Goal: Task Accomplishment & Management: Manage account settings

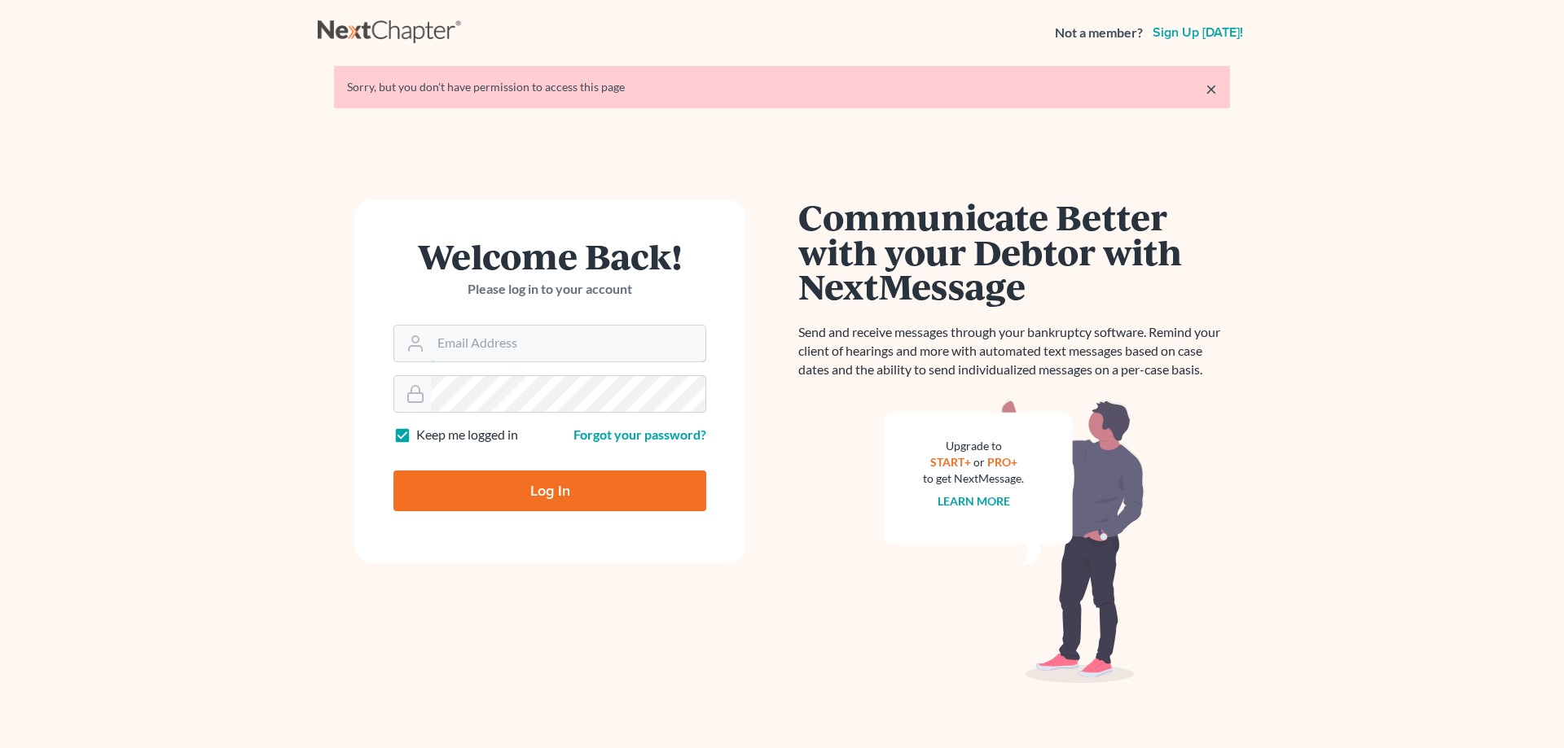
type input "[EMAIL_ADDRESS][DOMAIN_NAME]"
click at [543, 484] on input "Log In" at bounding box center [549, 491] width 313 height 41
type input "Thinking..."
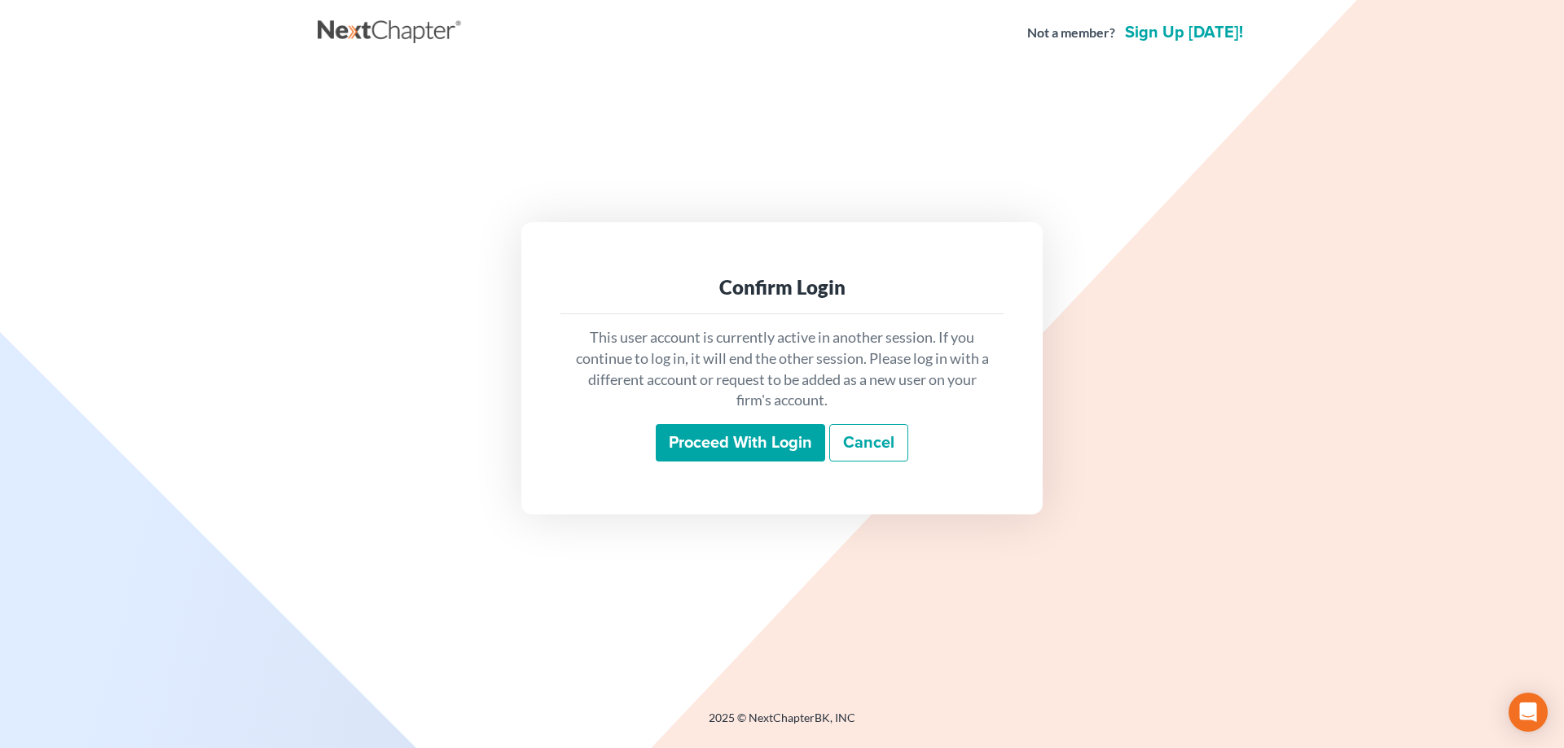
click at [748, 442] on input "Proceed with login" at bounding box center [740, 442] width 169 height 37
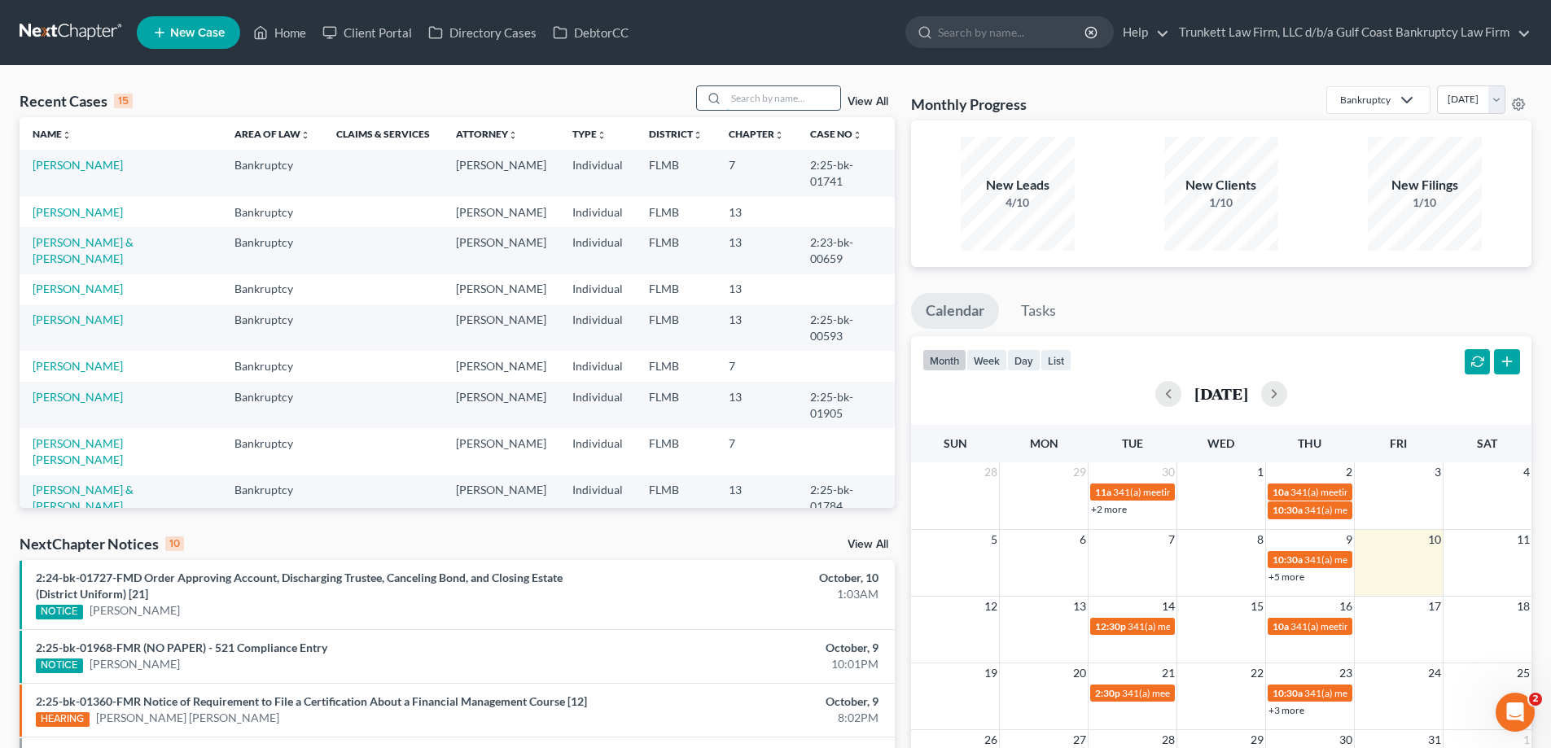
click at [748, 99] on input "search" at bounding box center [783, 98] width 114 height 24
type input "[PERSON_NAME]"
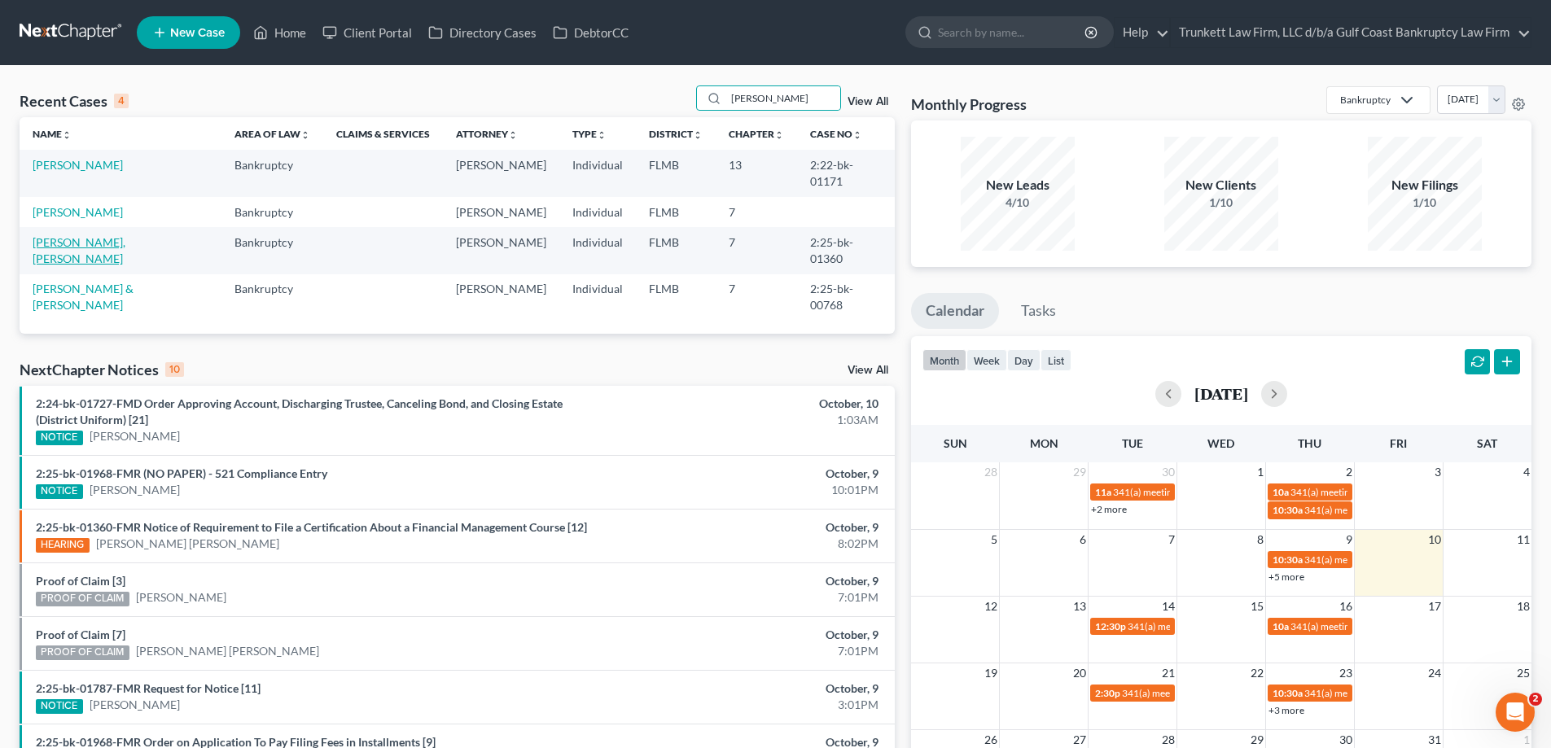
click at [94, 235] on link "Ramirez Smith, Michael" at bounding box center [79, 250] width 93 height 30
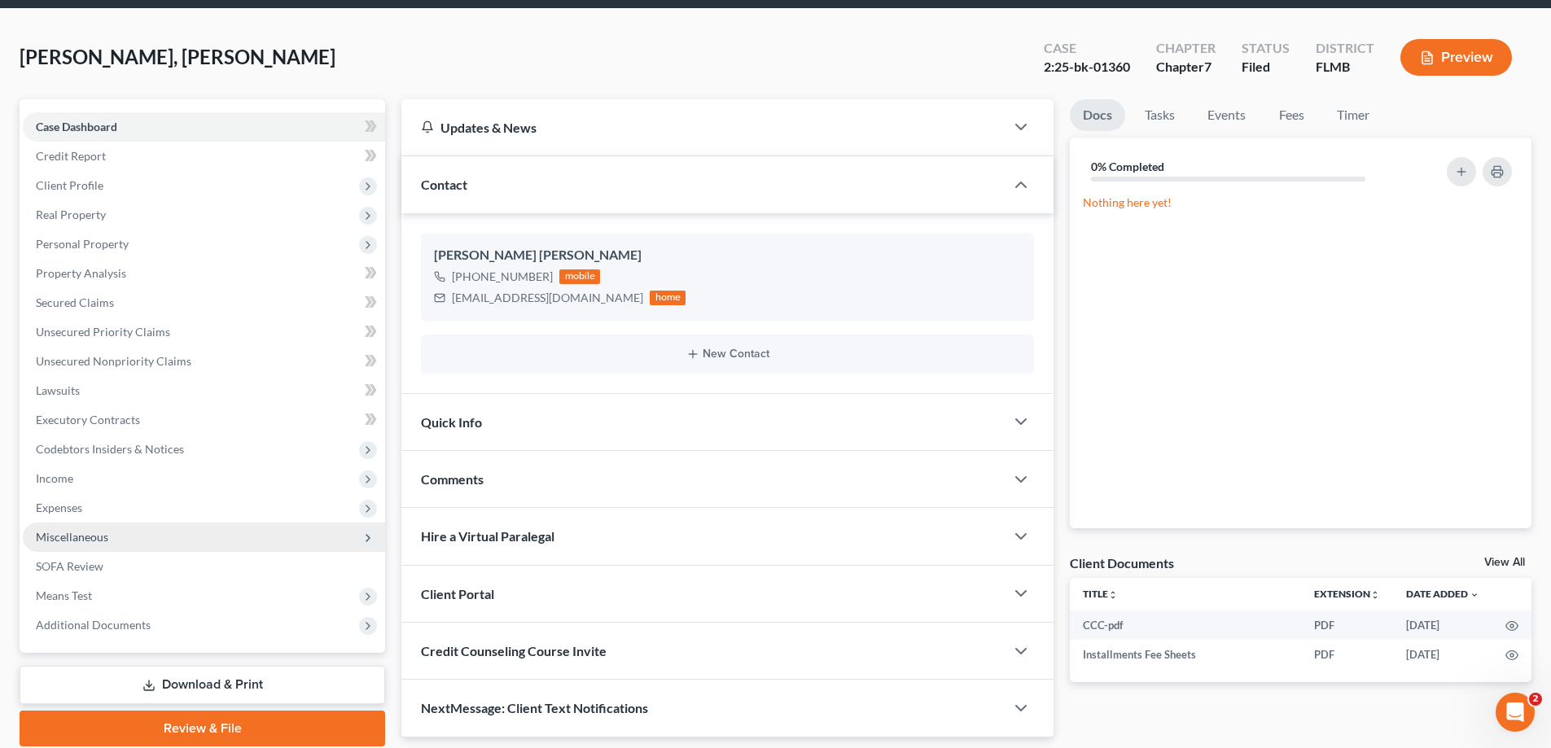
scroll to position [117, 0]
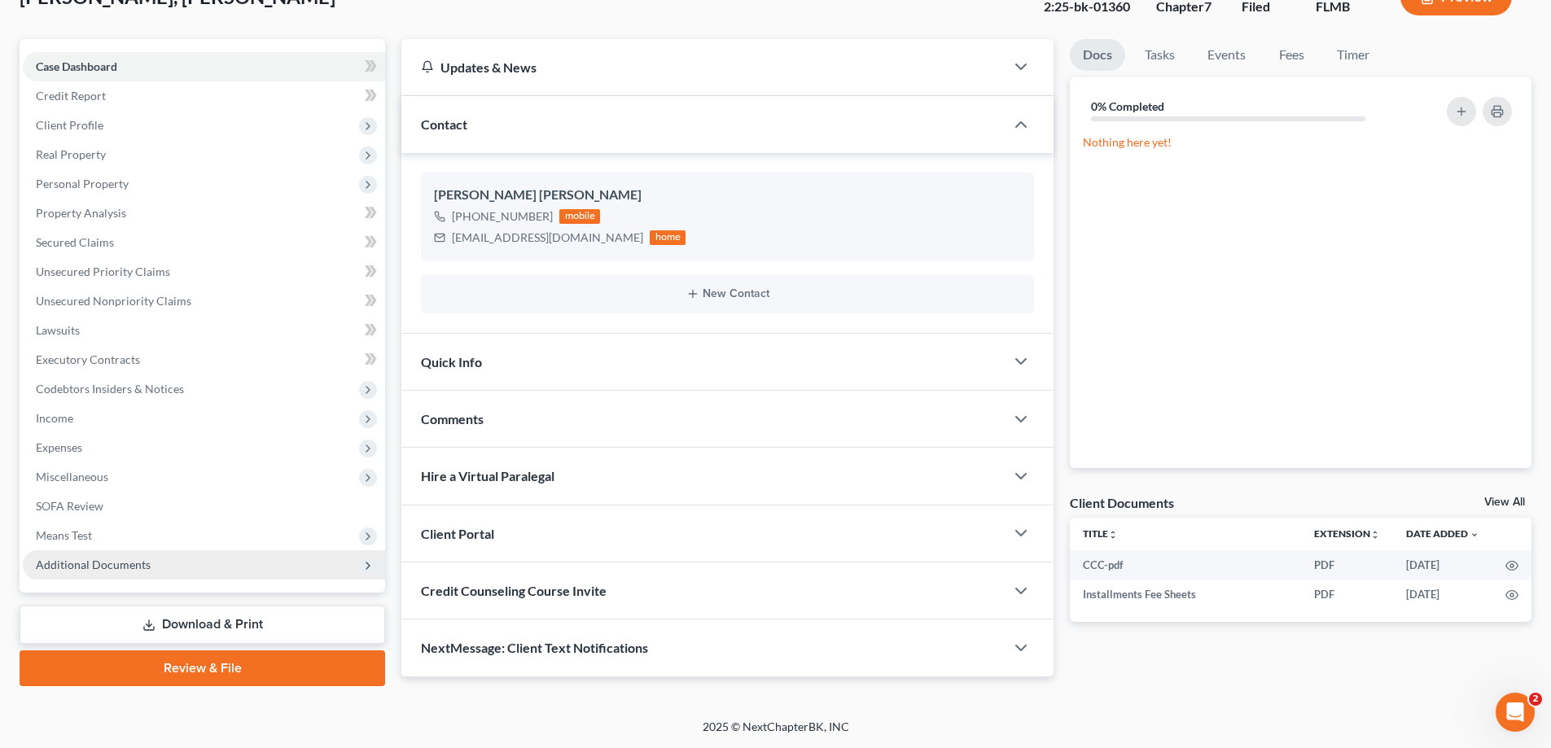
click at [107, 566] on span "Additional Documents" at bounding box center [93, 565] width 115 height 14
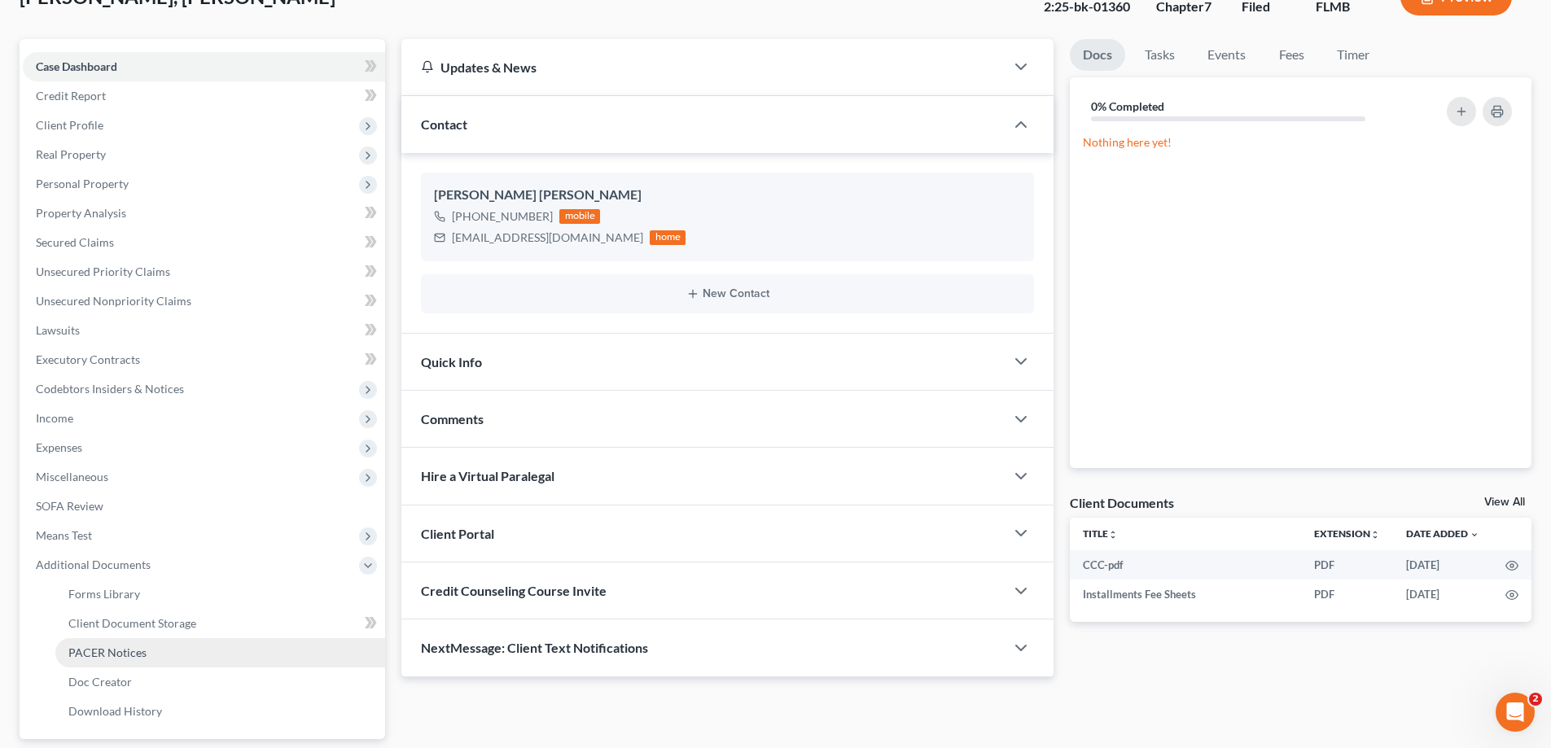
click at [116, 646] on span "PACER Notices" at bounding box center [107, 653] width 78 height 14
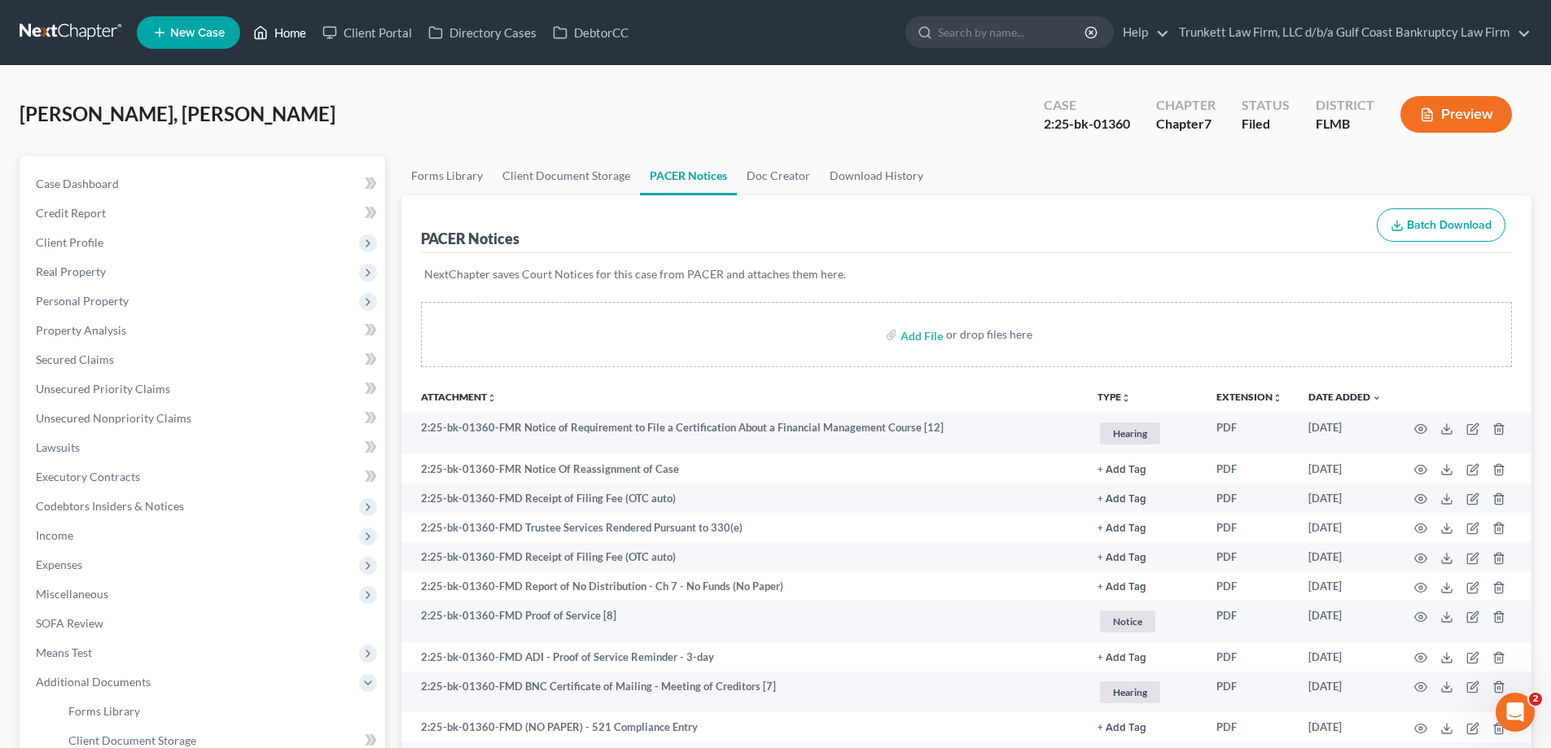
click at [292, 22] on link "Home" at bounding box center [279, 32] width 69 height 29
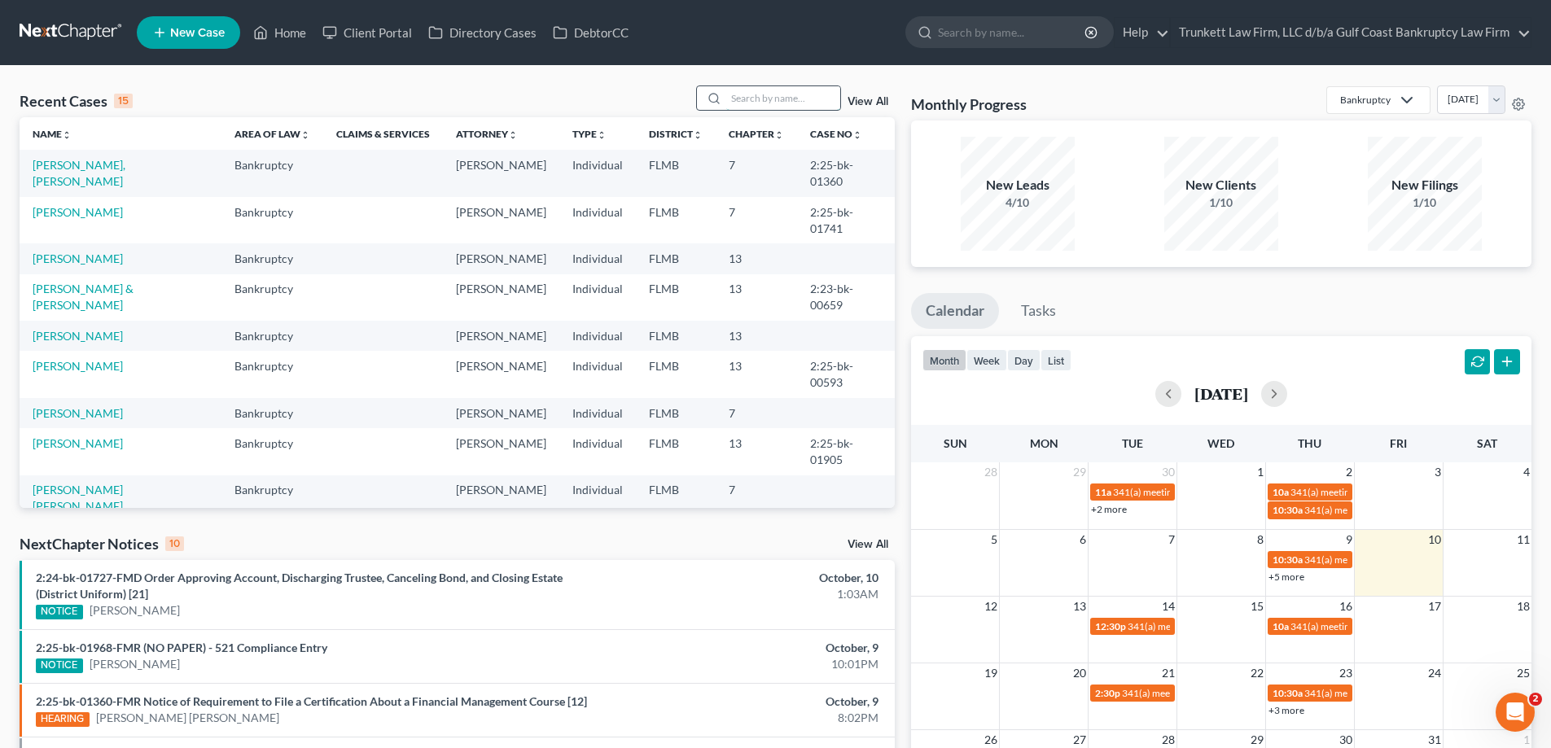
click at [778, 89] on input "search" at bounding box center [783, 98] width 114 height 24
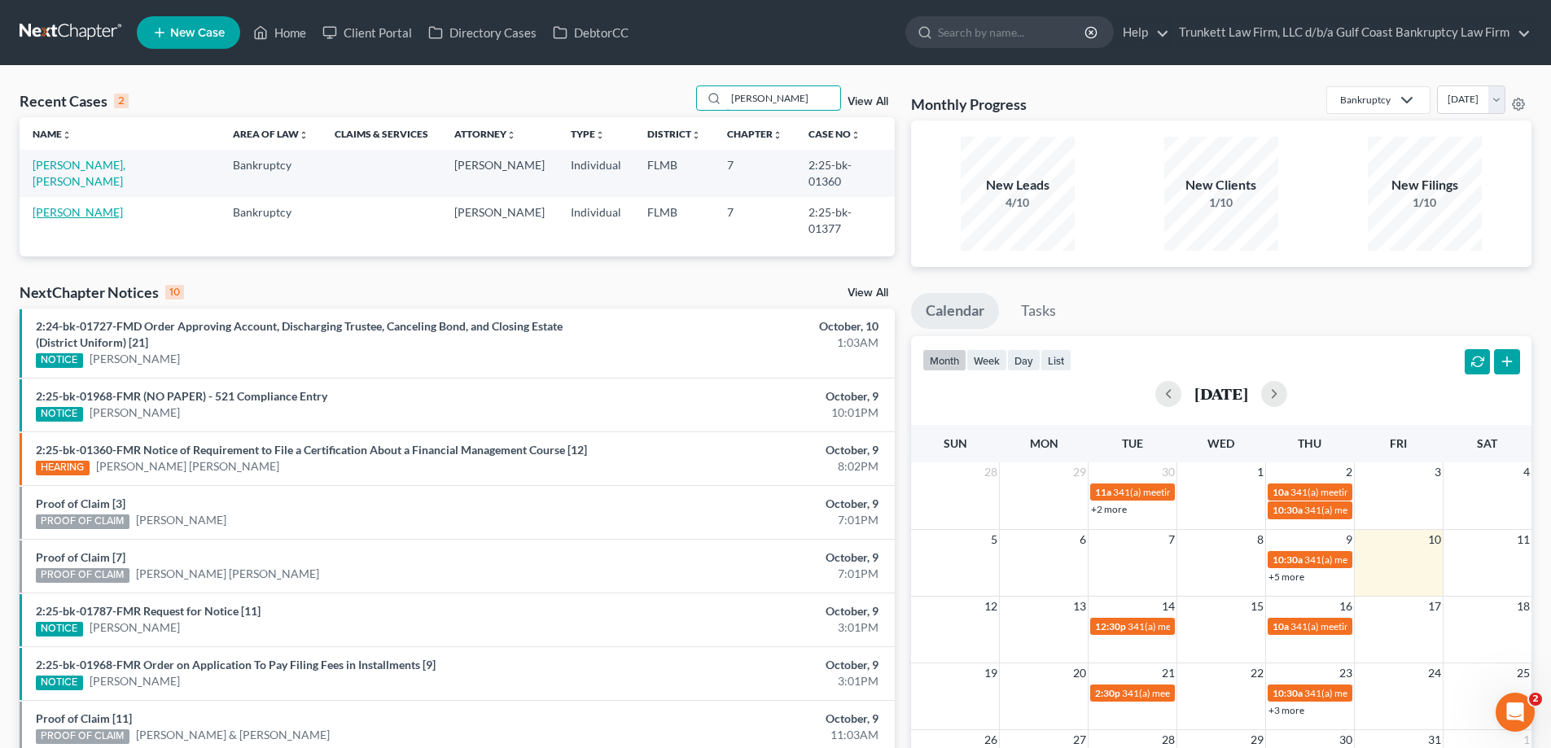
type input "ramirez"
click at [103, 205] on link "Ramirez, Carlos" at bounding box center [78, 212] width 90 height 14
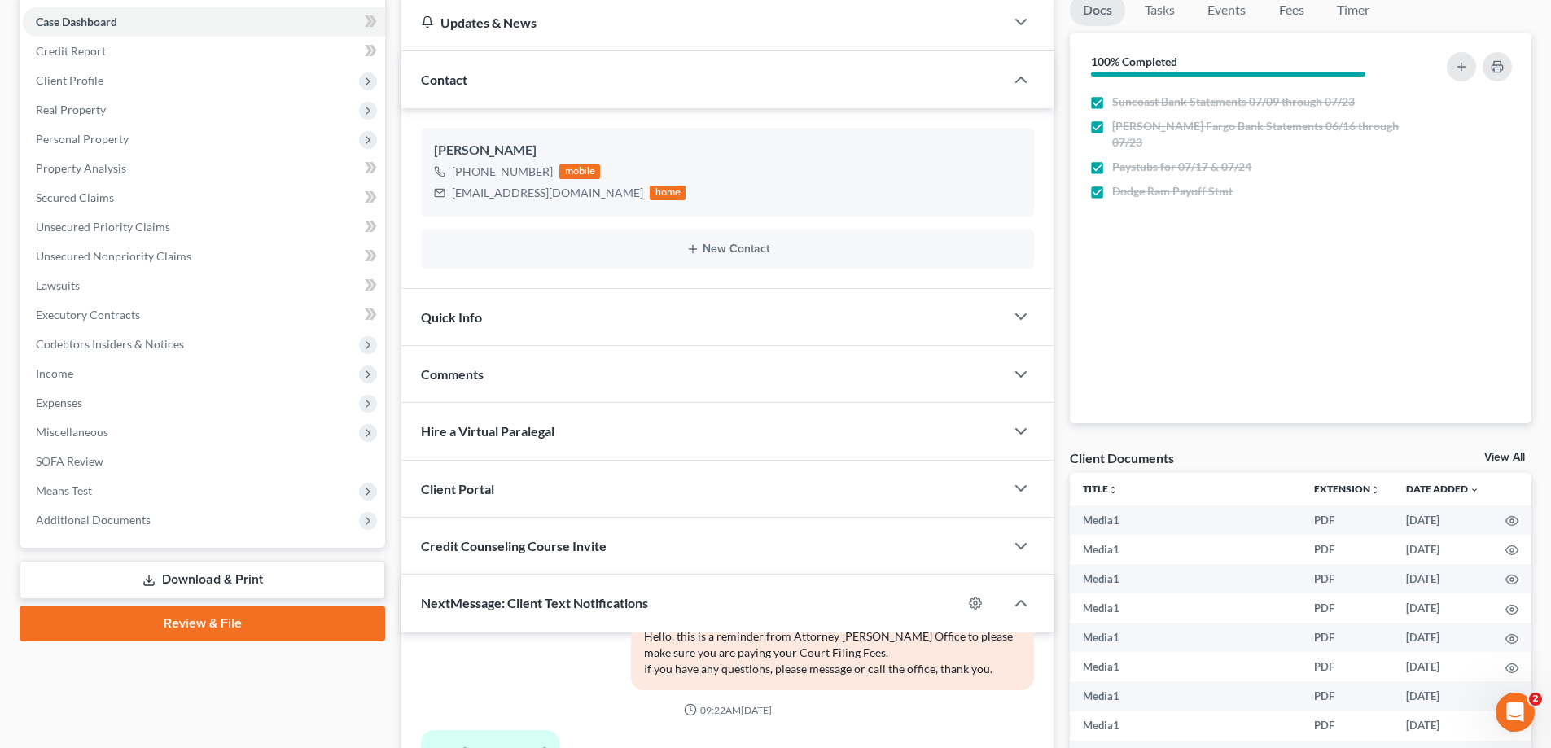
scroll to position [163, 0]
click at [121, 523] on span "Additional Documents" at bounding box center [93, 519] width 115 height 14
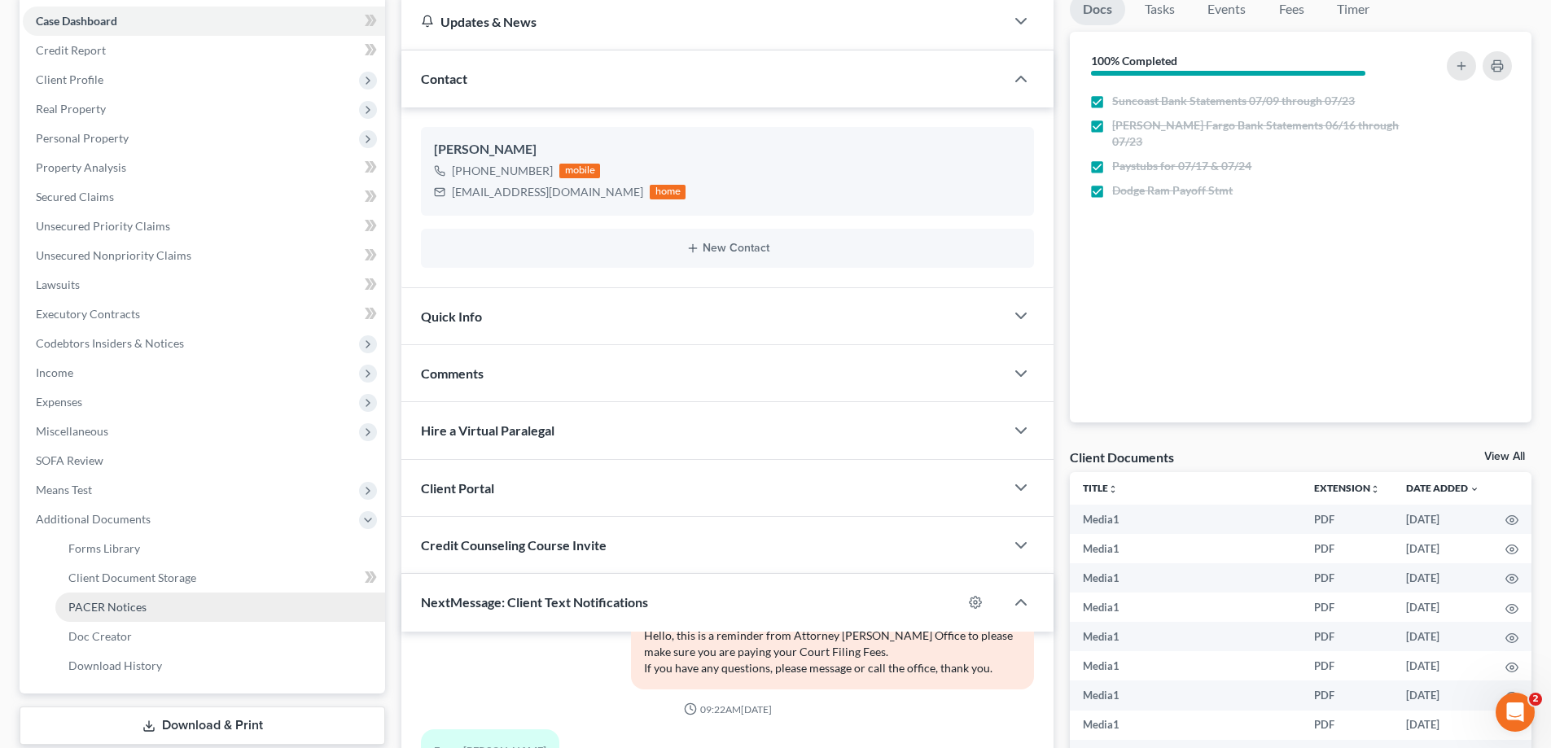
click at [125, 612] on span "PACER Notices" at bounding box center [107, 607] width 78 height 14
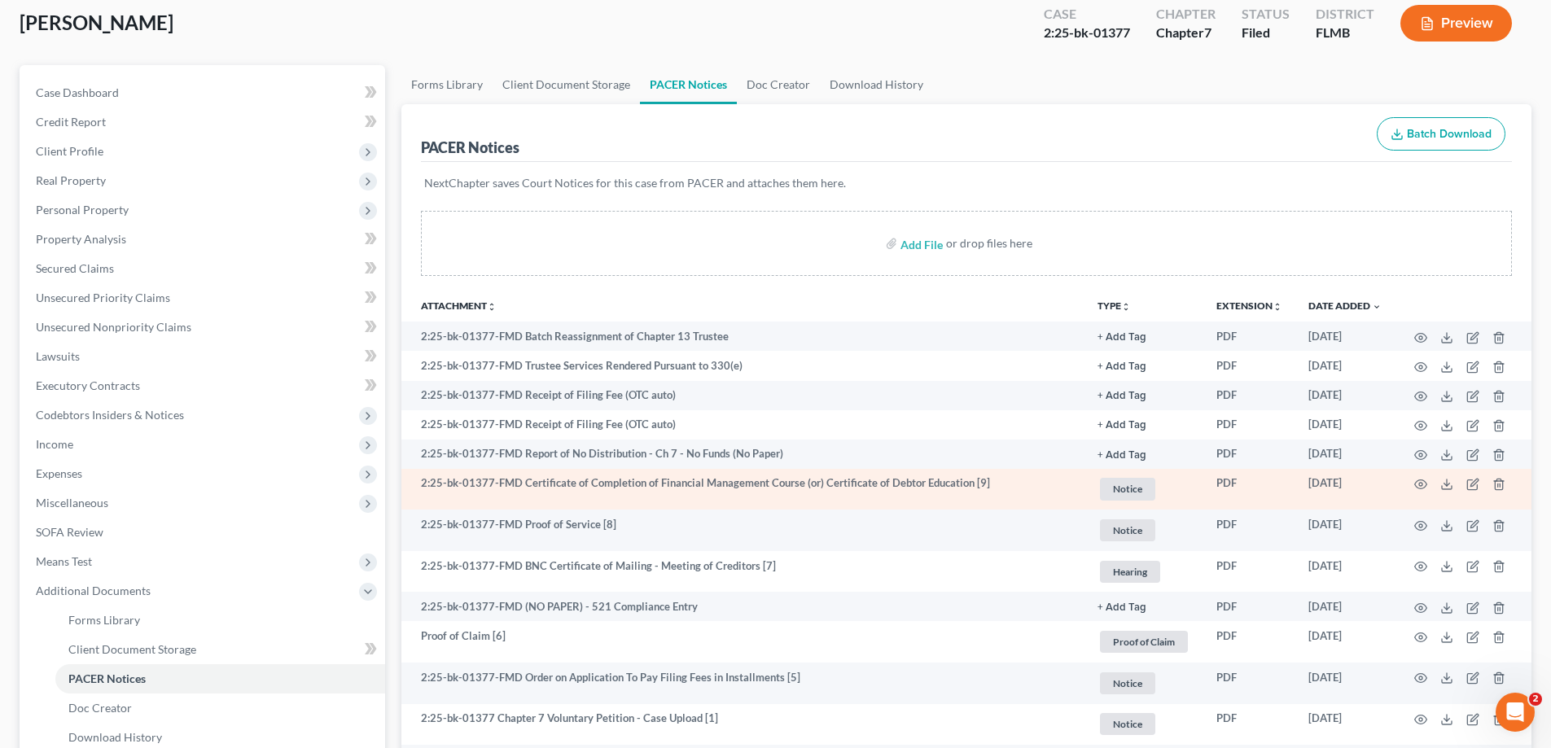
scroll to position [1, 0]
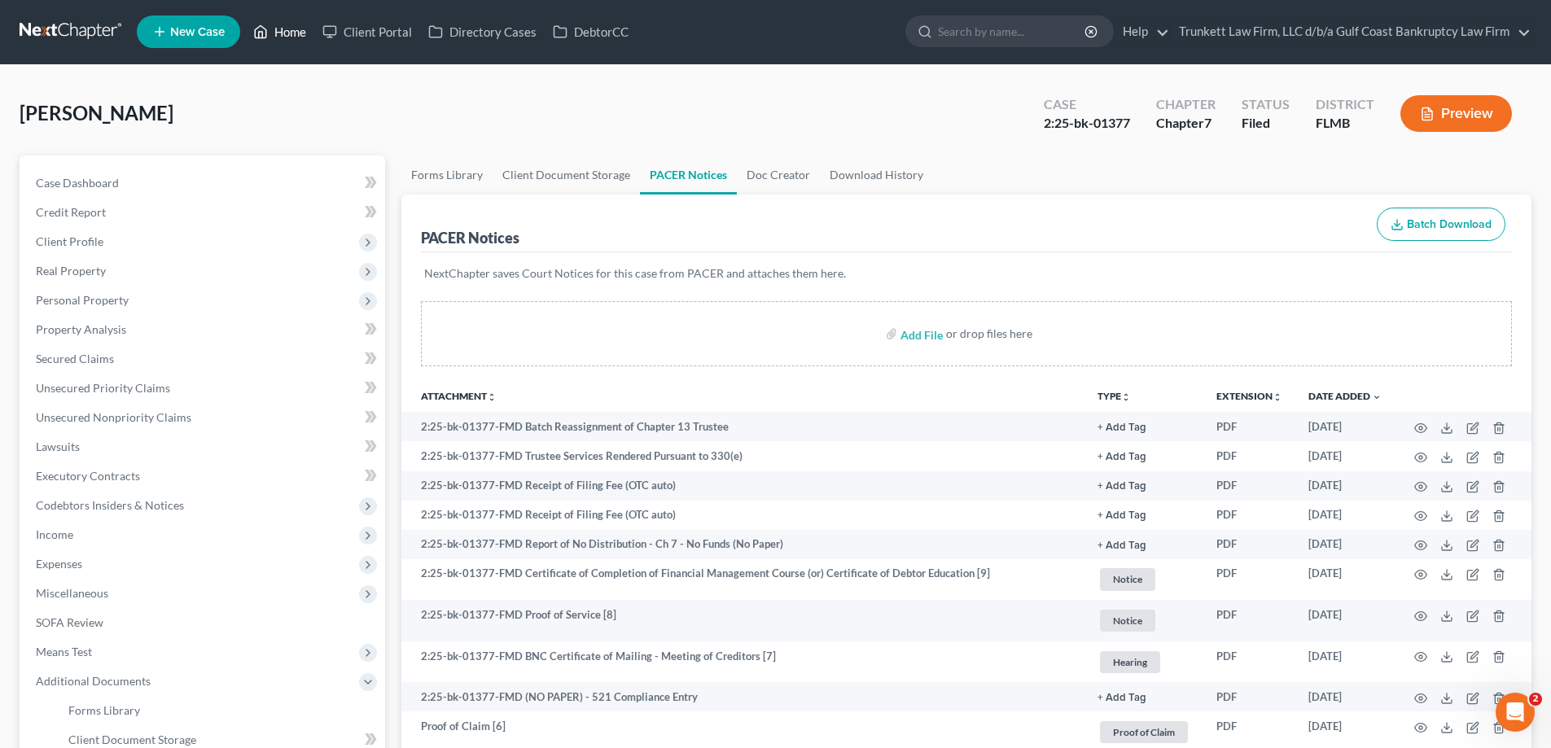
click at [292, 32] on link "Home" at bounding box center [279, 31] width 69 height 29
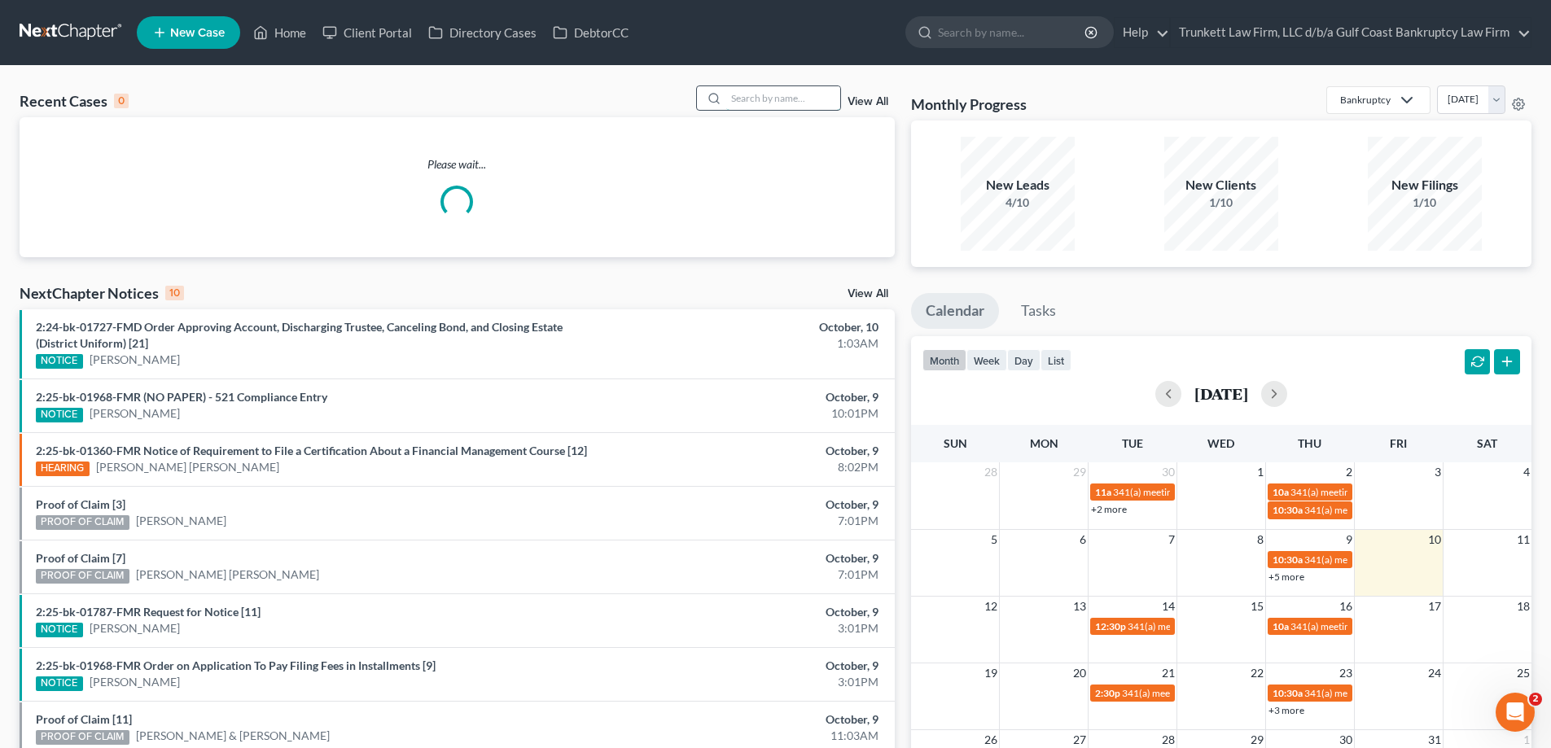
click at [770, 97] on input "search" at bounding box center [783, 98] width 114 height 24
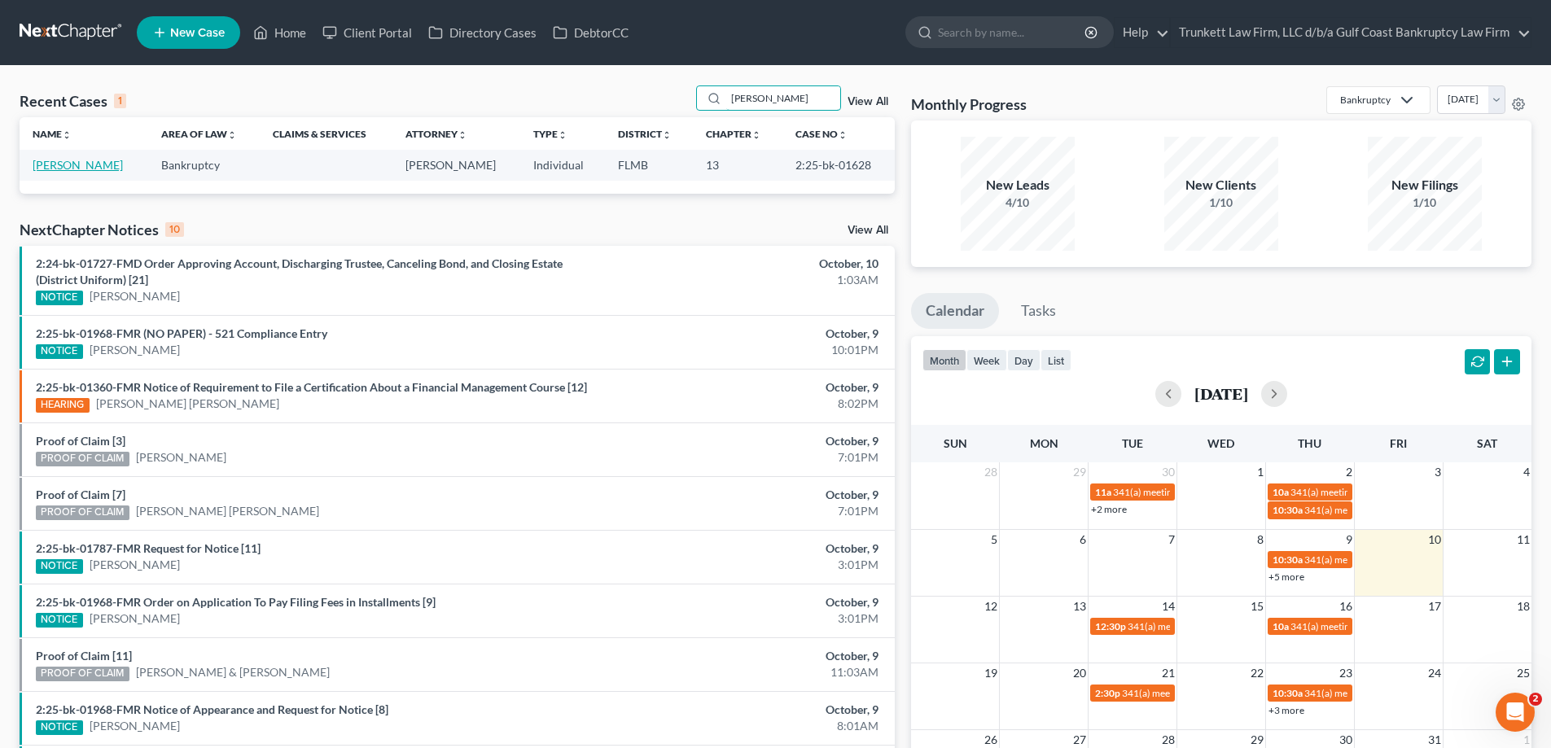
type input "sharon"
click at [81, 162] on link "Phillips, Sharon" at bounding box center [78, 165] width 90 height 14
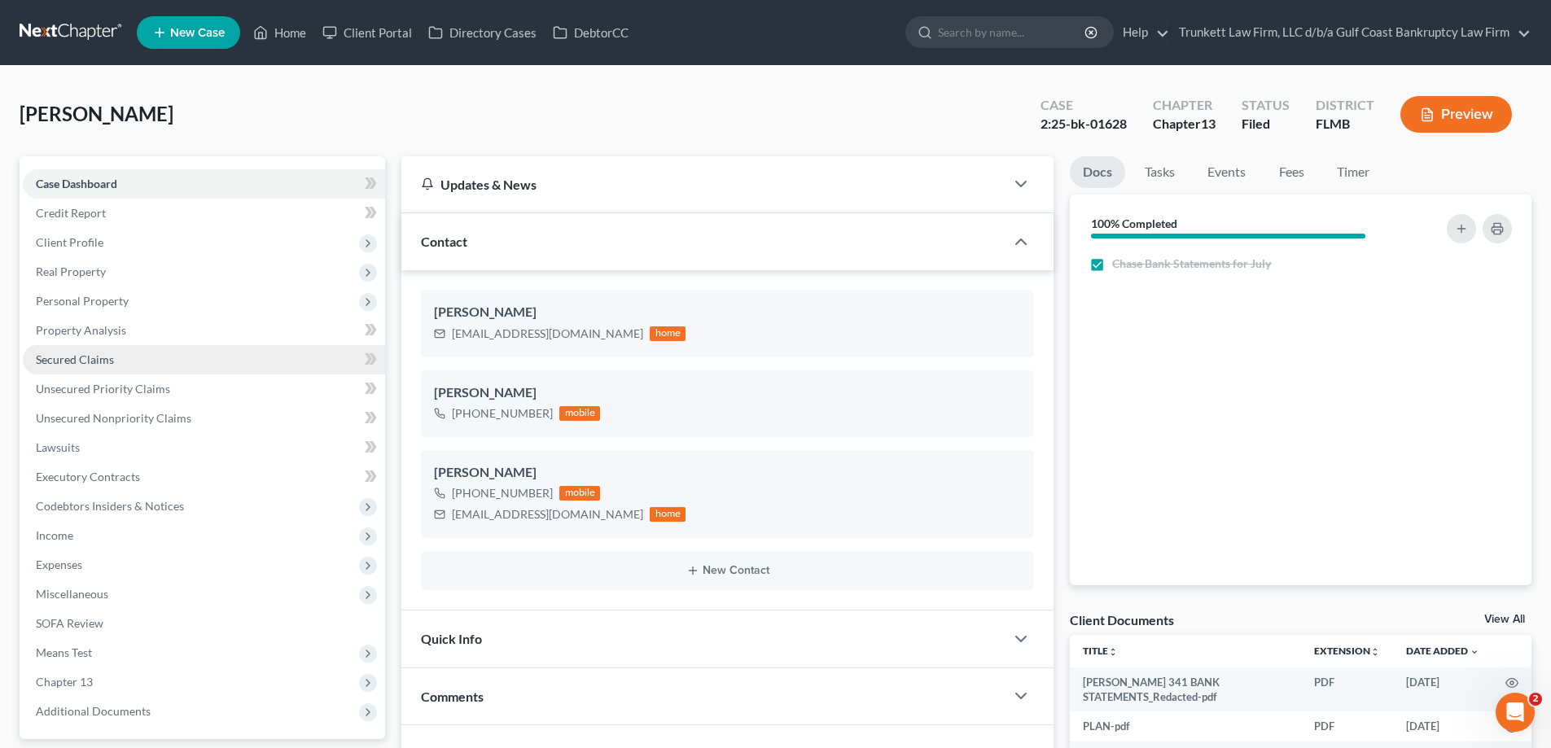
scroll to position [700, 0]
click at [80, 362] on span "Secured Claims" at bounding box center [75, 360] width 78 height 14
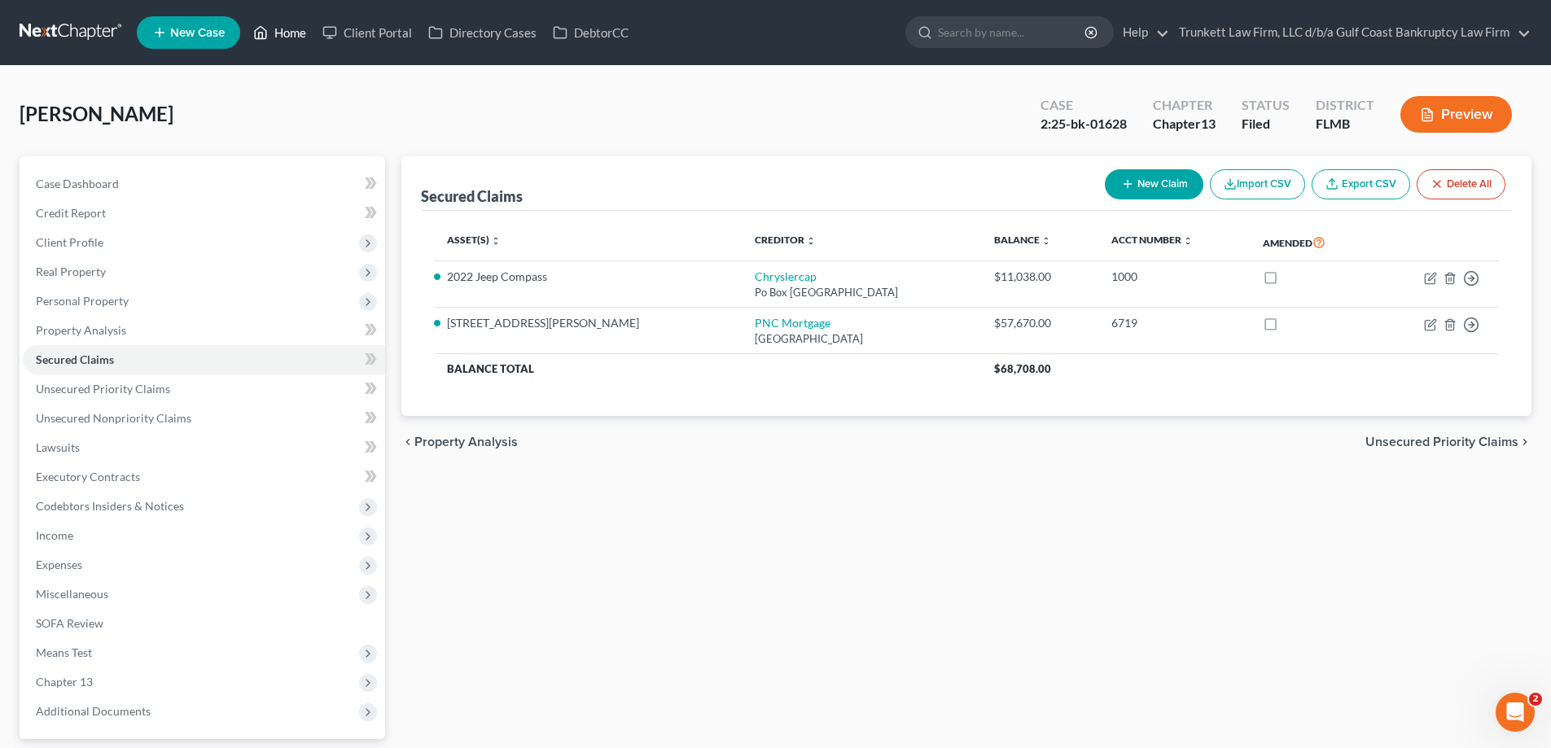
click at [309, 35] on link "Home" at bounding box center [279, 32] width 69 height 29
click at [295, 37] on link "Home" at bounding box center [279, 32] width 69 height 29
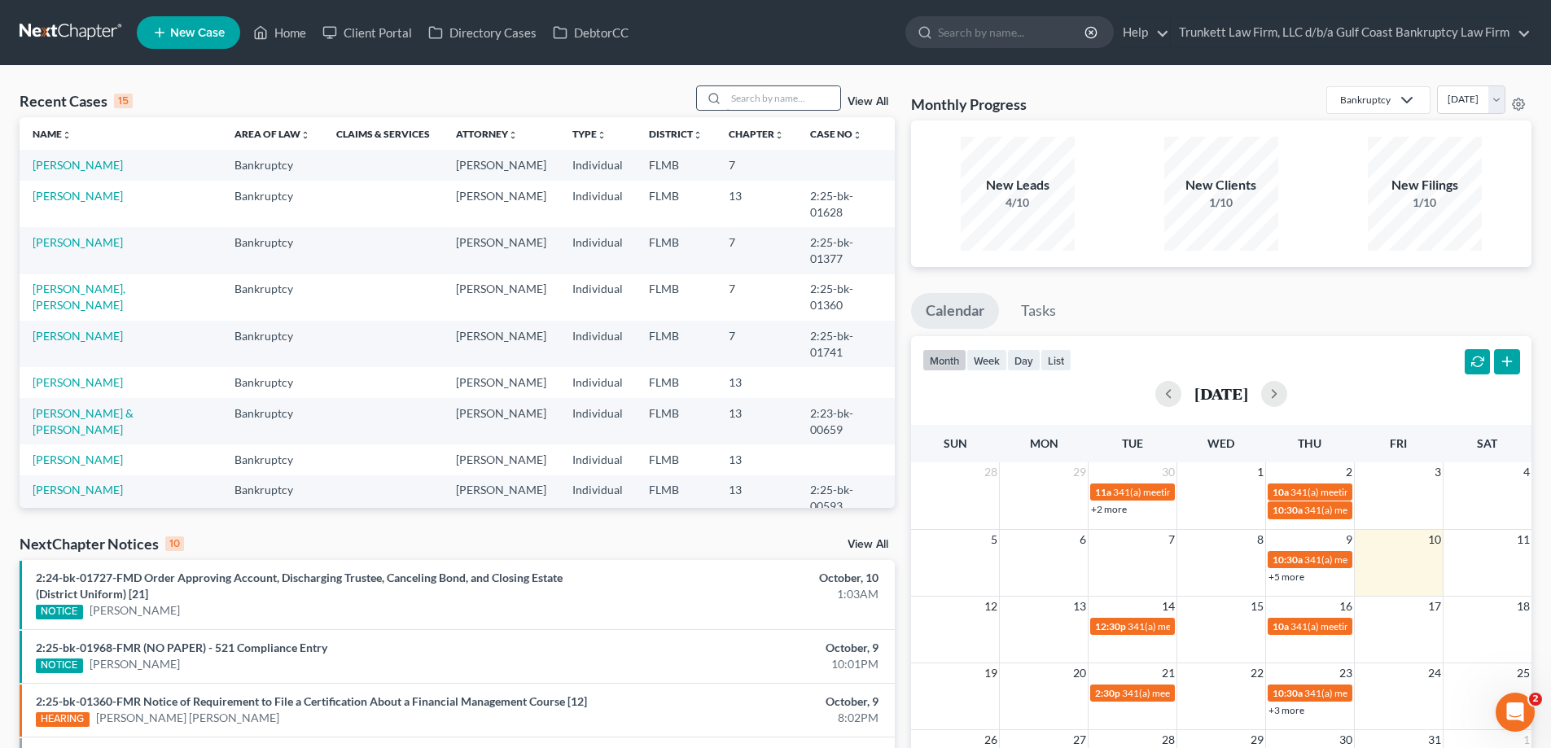
click at [750, 98] on input "search" at bounding box center [783, 98] width 114 height 24
click at [975, 39] on input "search" at bounding box center [1012, 32] width 149 height 30
type input "hernandez"
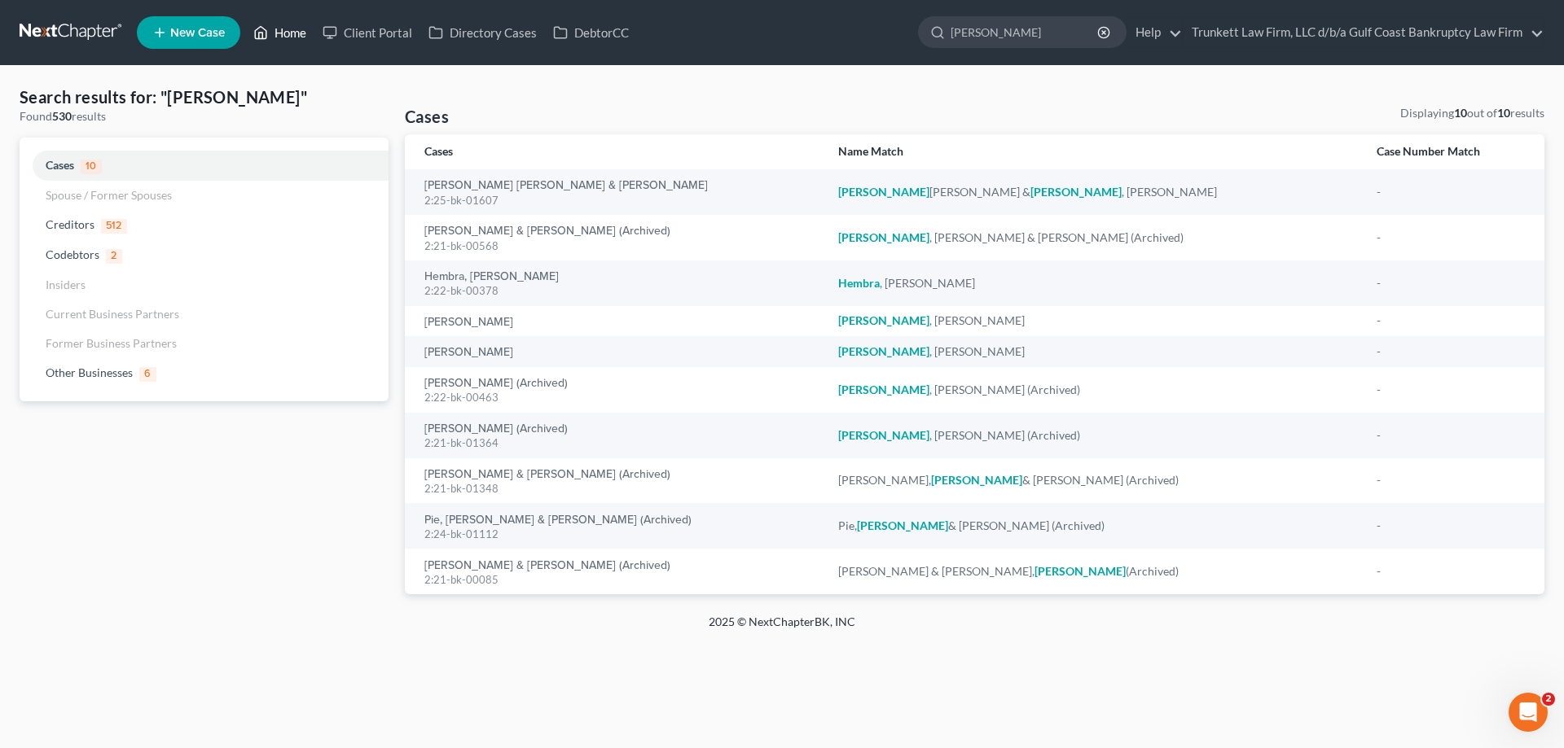
click at [283, 28] on link "Home" at bounding box center [279, 32] width 69 height 29
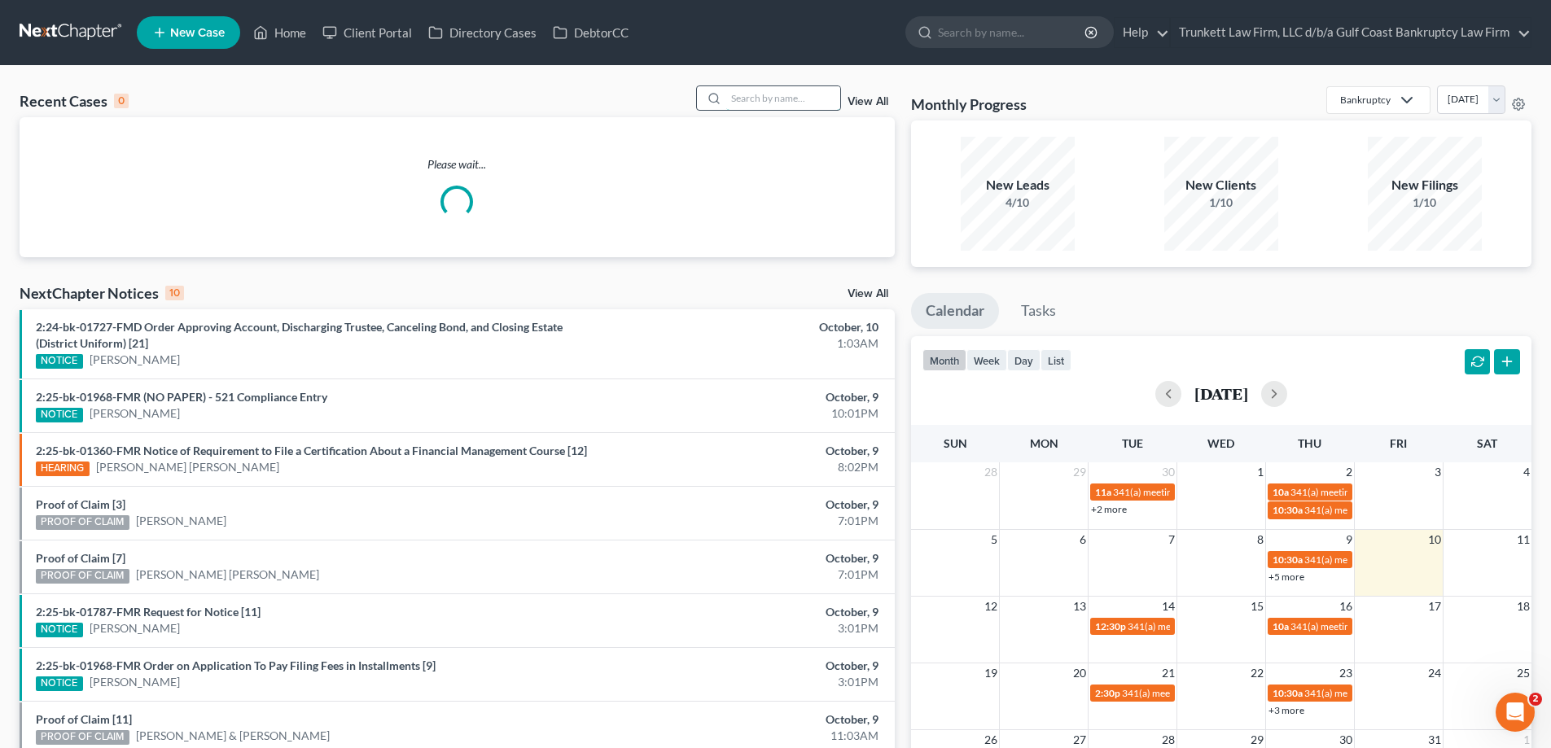
click at [759, 98] on input "search" at bounding box center [783, 98] width 114 height 24
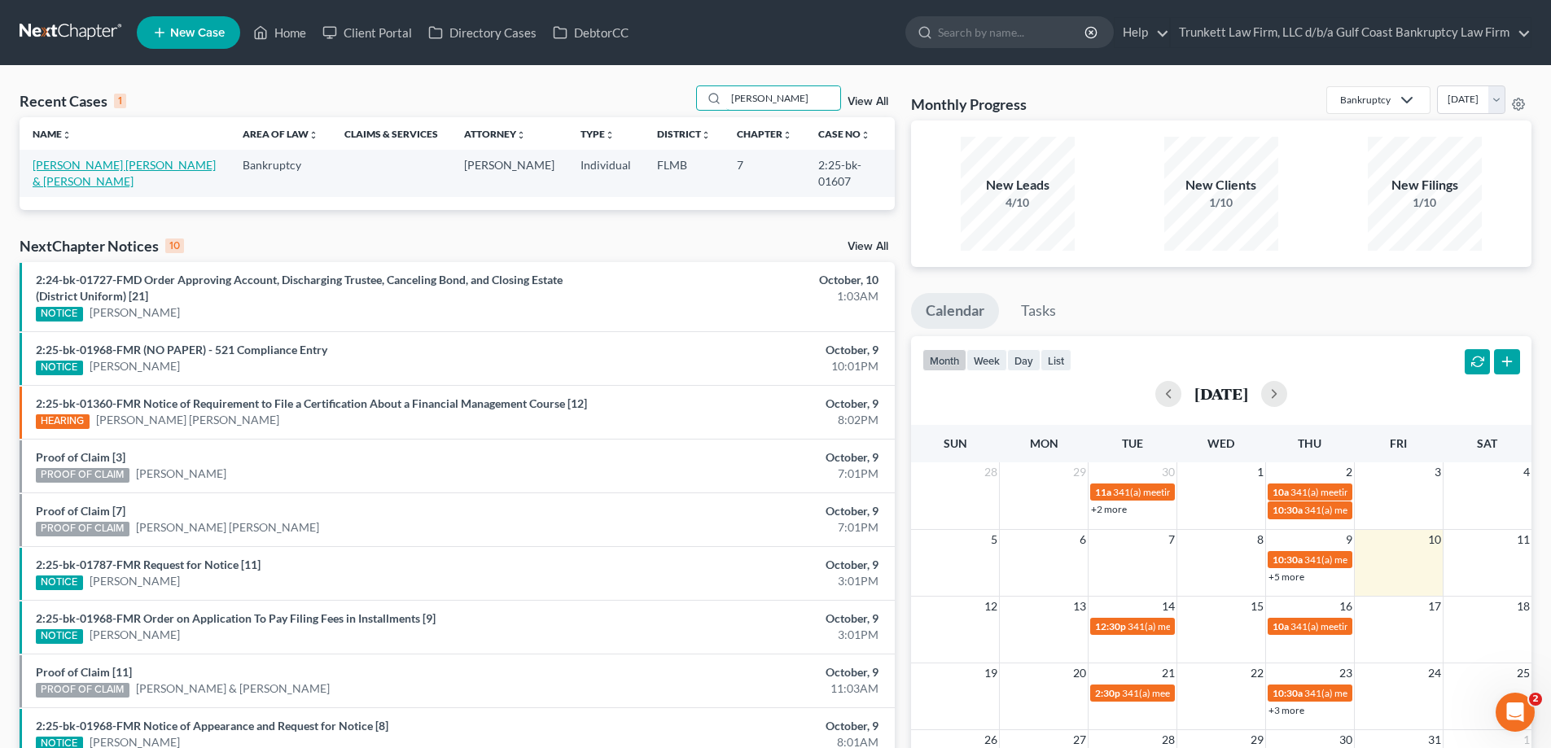
type input "hern"
click at [65, 164] on link "Hernandez Galan, Cirilo & Hernandez, Rosa" at bounding box center [124, 173] width 183 height 30
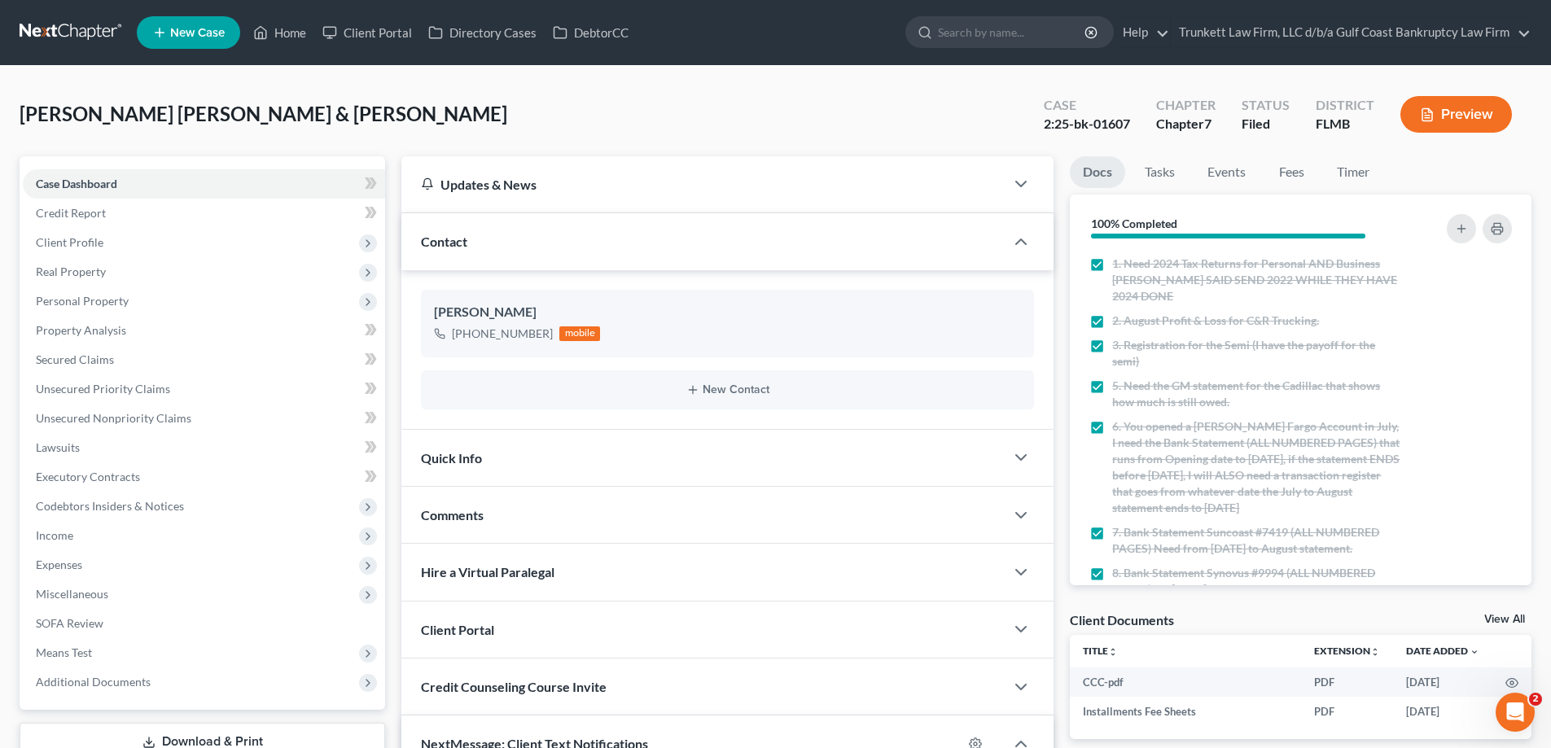
scroll to position [99, 0]
click at [98, 371] on link "Secured Claims" at bounding box center [204, 359] width 362 height 29
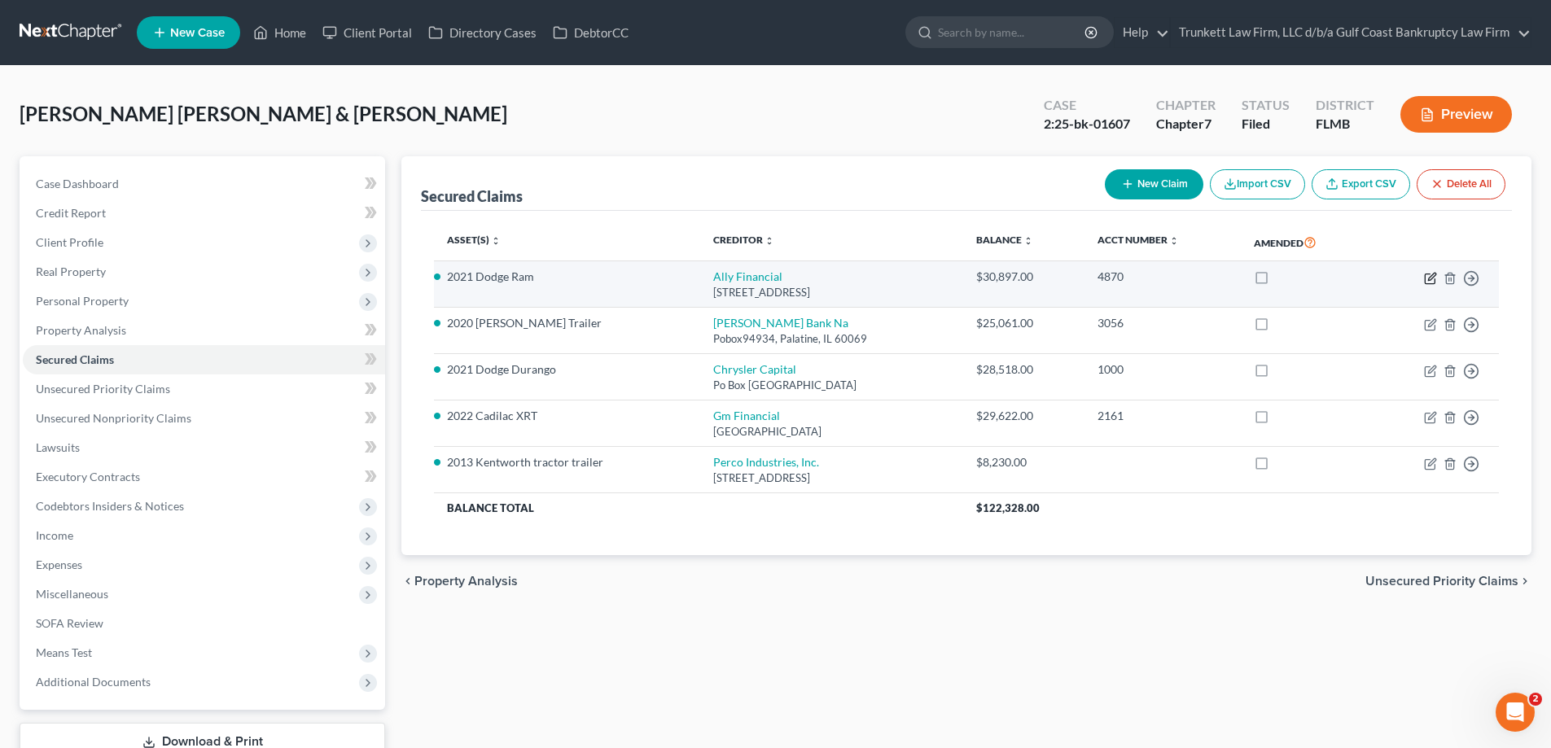
click at [1433, 276] on icon "button" at bounding box center [1430, 278] width 13 height 13
select select "23"
select select "0"
select select "1"
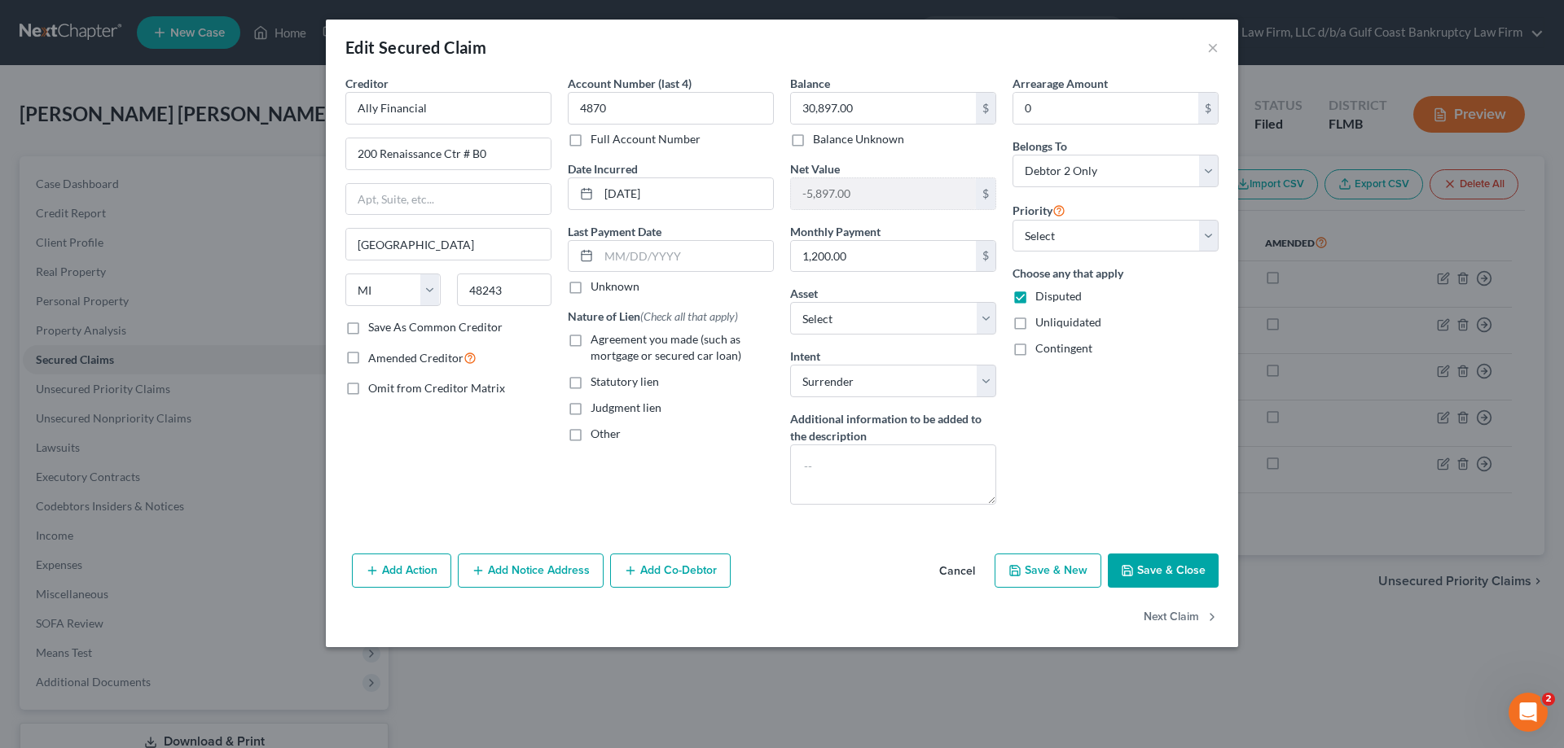
click at [1166, 565] on button "Save & Close" at bounding box center [1162, 571] width 111 height 34
